Goal: Transaction & Acquisition: Purchase product/service

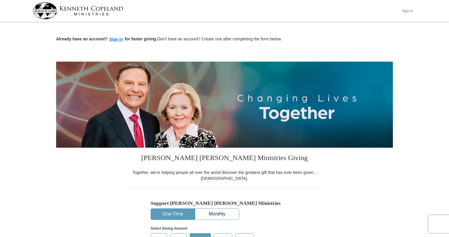
click at [409, 12] on button "Sign In" at bounding box center [407, 10] width 18 height 9
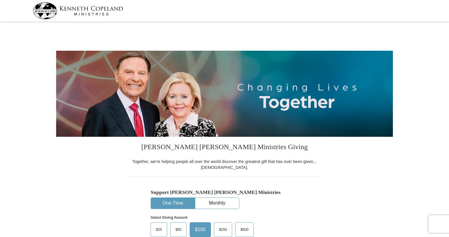
select select "FL"
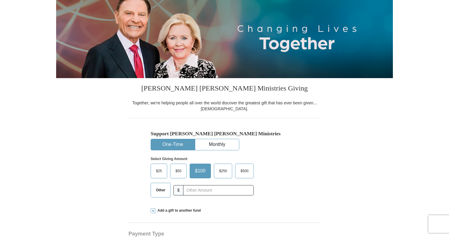
scroll to position [59, 0]
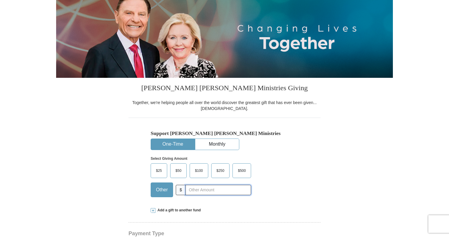
click at [204, 191] on input "text" at bounding box center [218, 190] width 66 height 10
click at [293, 179] on div "Select Giving Amount Amount must be a valid number The total gift cannot be les…" at bounding box center [225, 176] width 148 height 52
click at [207, 193] on input "1500.00" at bounding box center [218, 190] width 66 height 10
type input "1500.00"
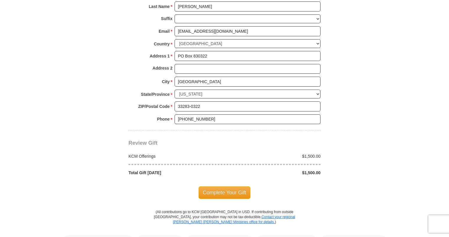
scroll to position [425, 0]
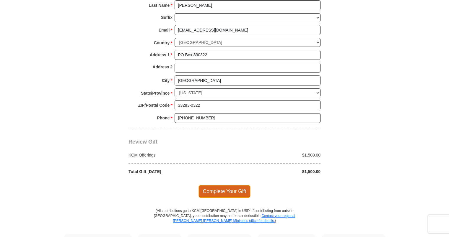
click at [233, 189] on span "Complete Your Gift" at bounding box center [224, 191] width 52 height 12
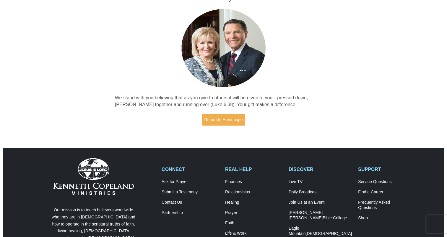
scroll to position [47, 0]
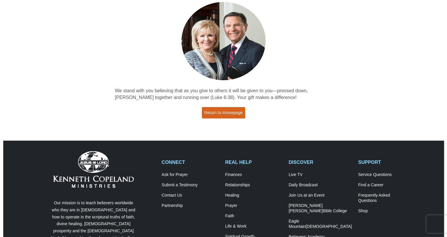
click at [220, 110] on link "Return to Homepage" at bounding box center [224, 113] width 44 height 12
